Goal: Obtain resource: Download file/media

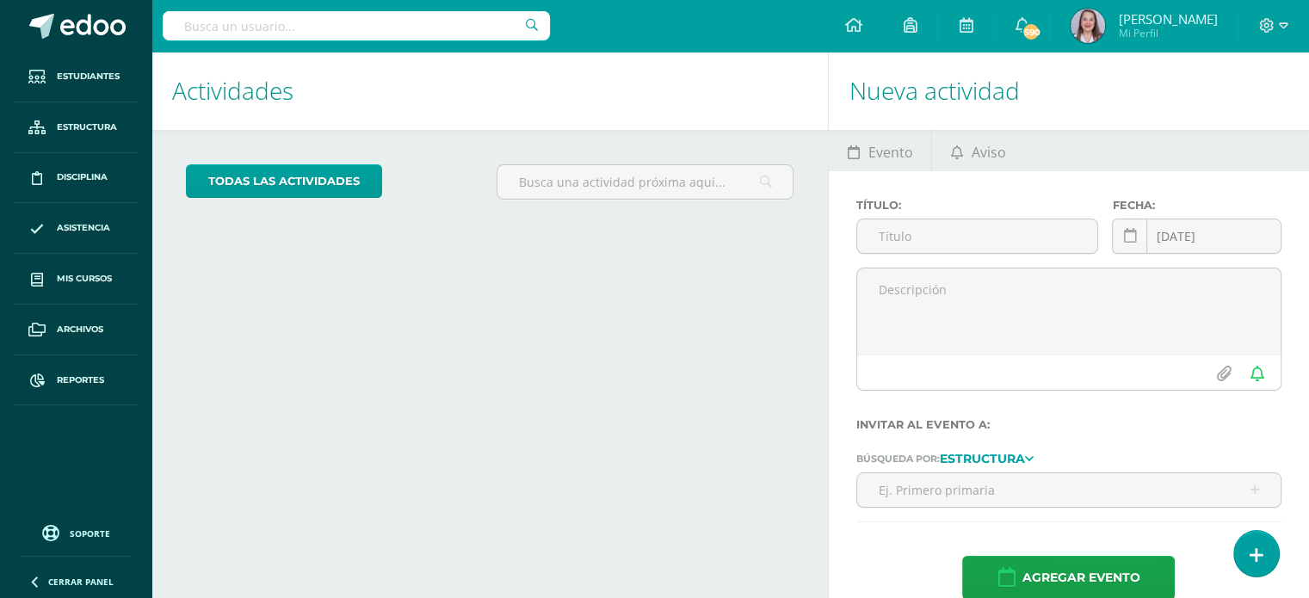
click at [284, 33] on input "text" at bounding box center [356, 25] width 387 height 29
type input "ricardo"
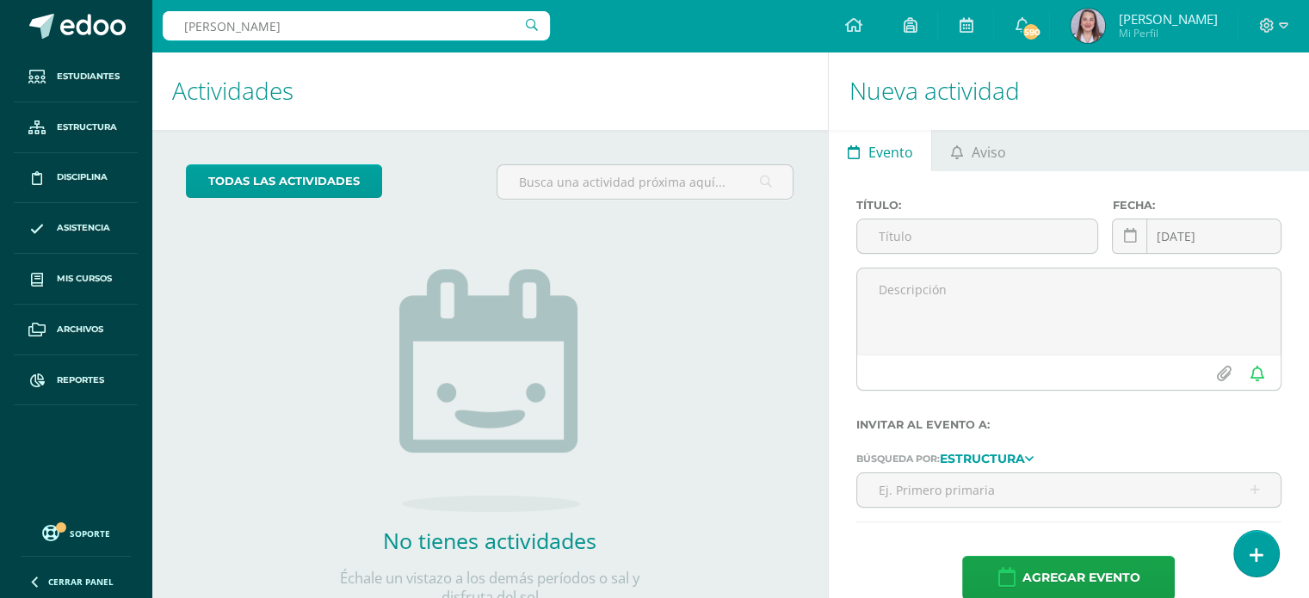
click at [327, 31] on input "ricardo" at bounding box center [356, 25] width 387 height 29
type input "r"
type input "Ricardo Muño"
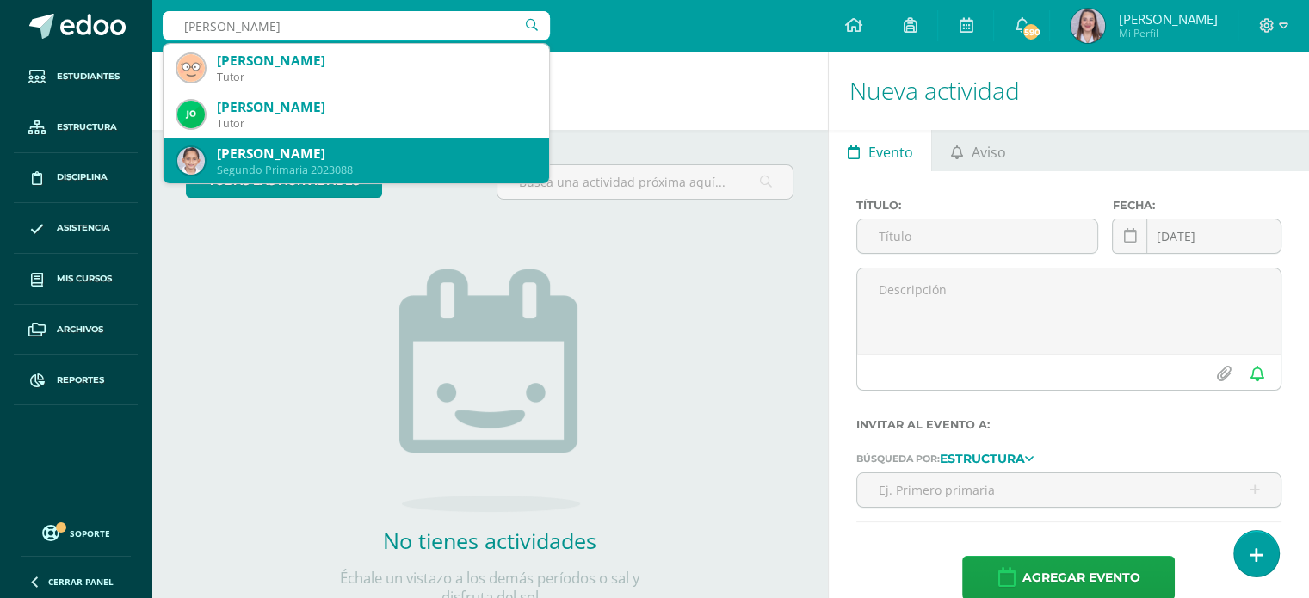
scroll to position [47, 0]
click at [291, 158] on div "[PERSON_NAME] [PERSON_NAME]" at bounding box center [376, 153] width 318 height 18
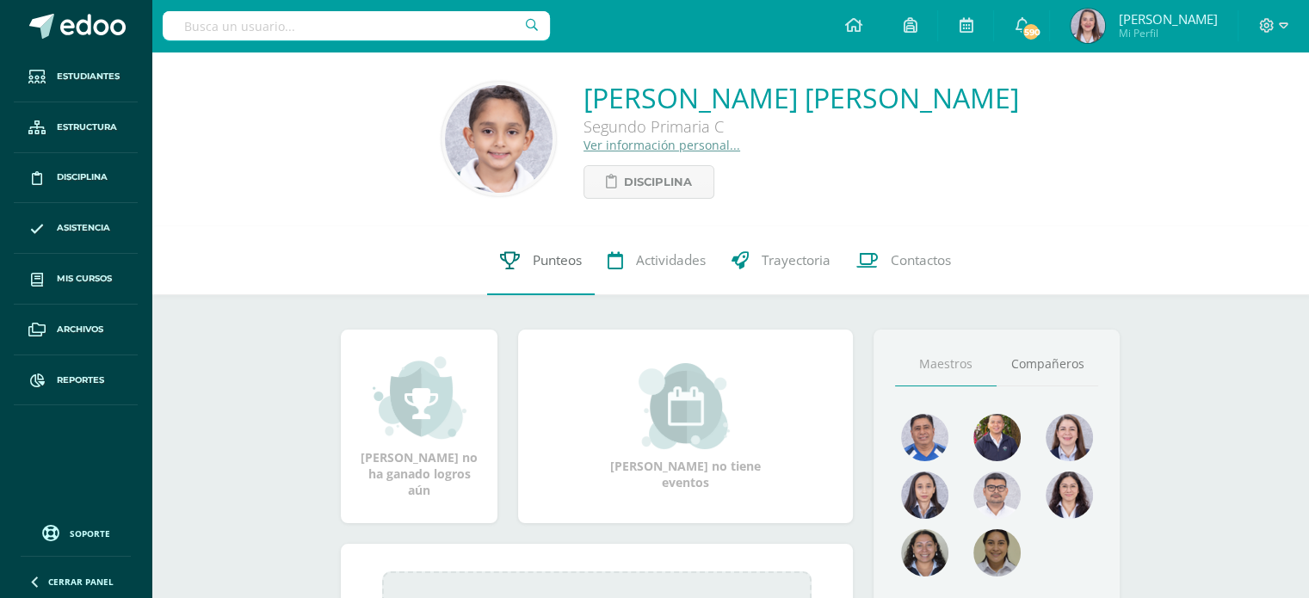
click at [542, 256] on span "Punteos" at bounding box center [557, 260] width 49 height 18
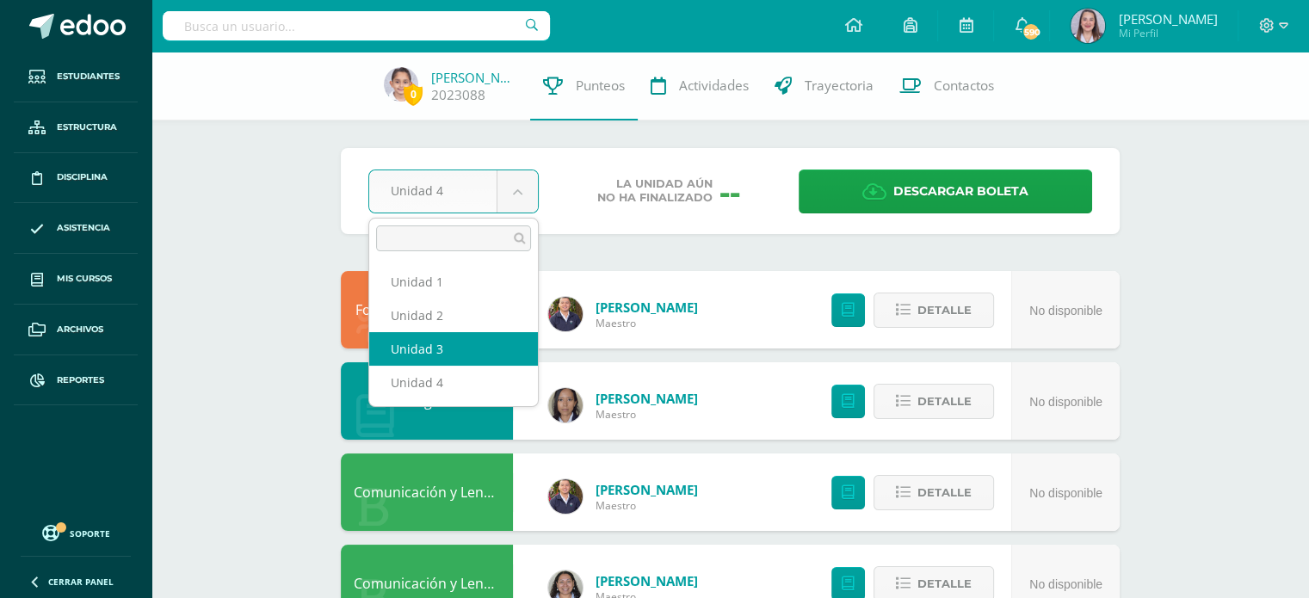
select select "Unidad 3"
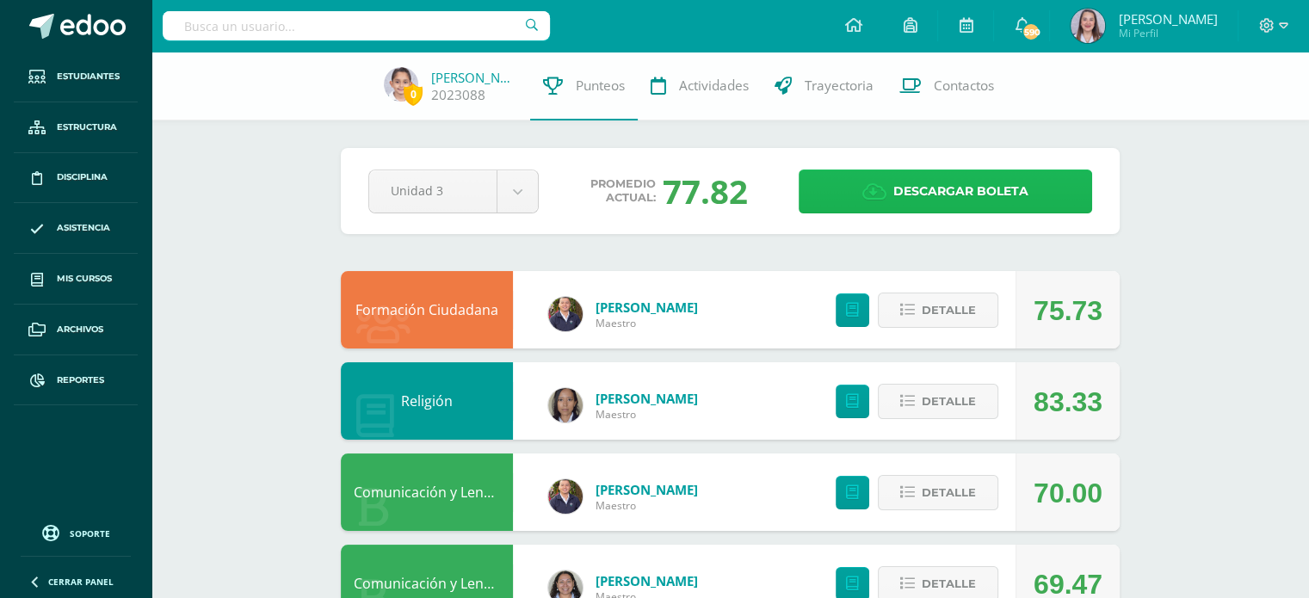
click at [890, 188] on link "Descargar boleta" at bounding box center [944, 191] width 293 height 44
